Goal: Task Accomplishment & Management: Use online tool/utility

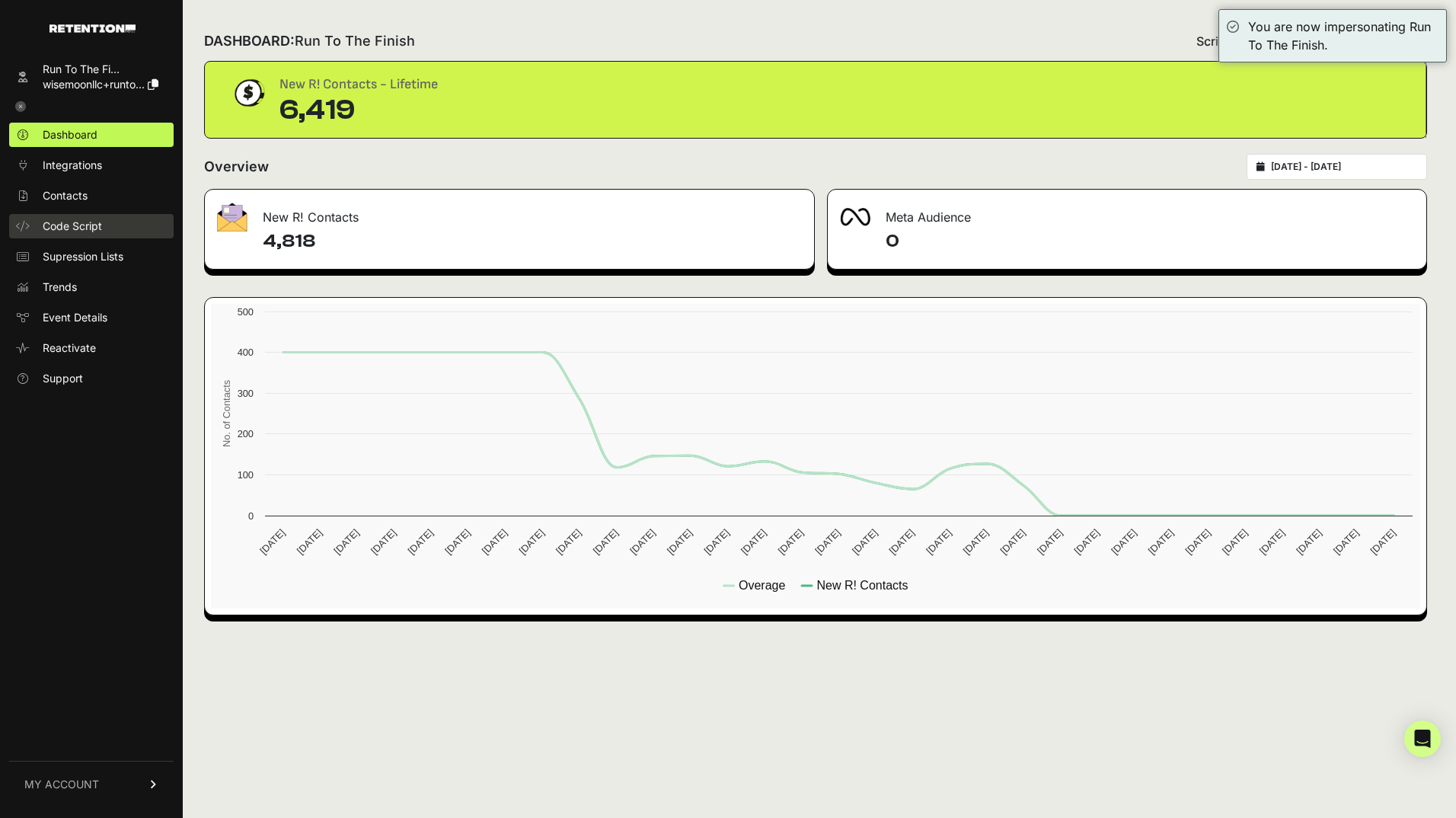
click at [50, 221] on span "Code Script" at bounding box center [72, 226] width 60 height 15
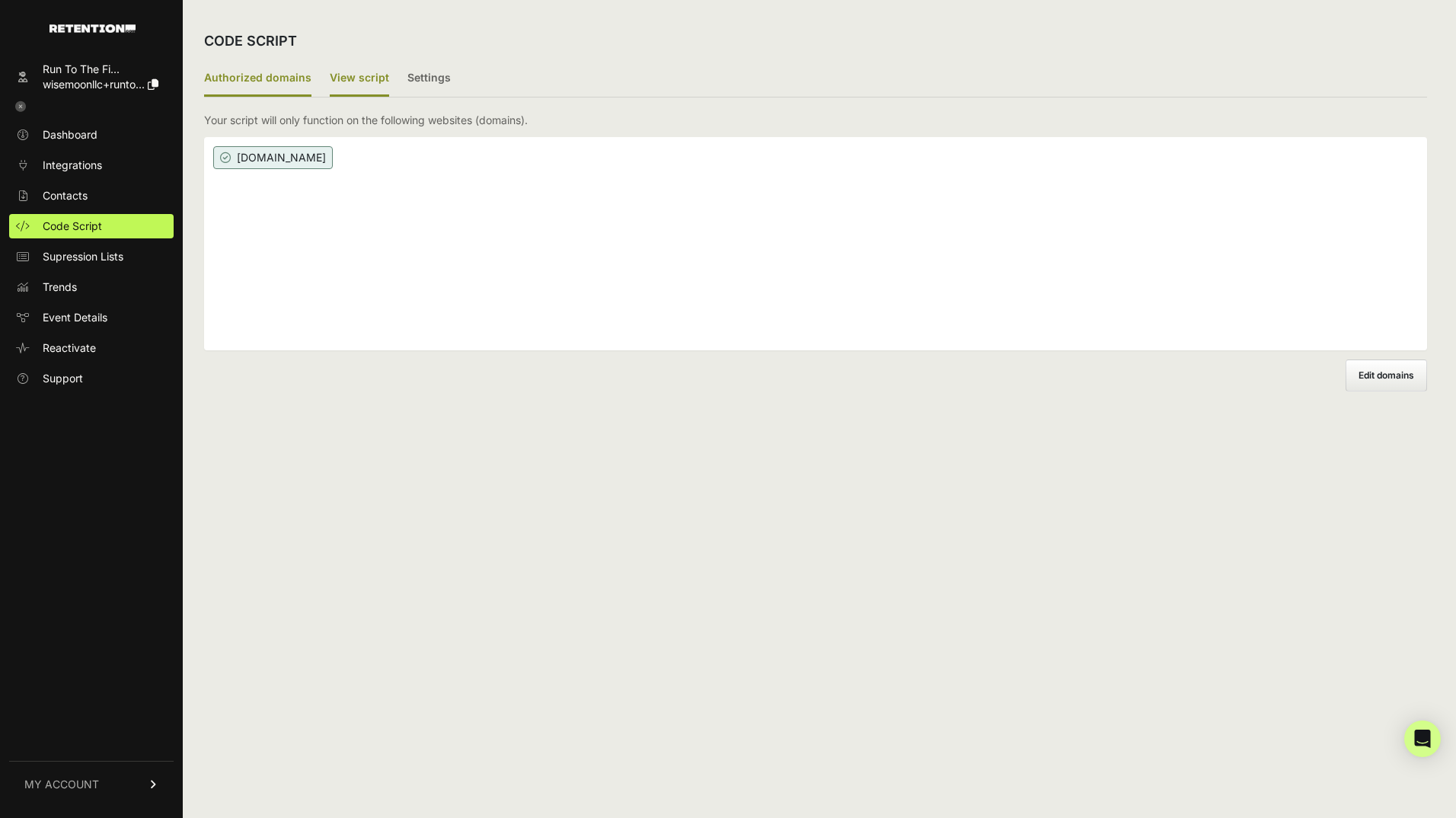
click at [366, 77] on label "View script" at bounding box center [359, 79] width 60 height 36
click at [0, 0] on input "View script" at bounding box center [0, 0] width 0 height 0
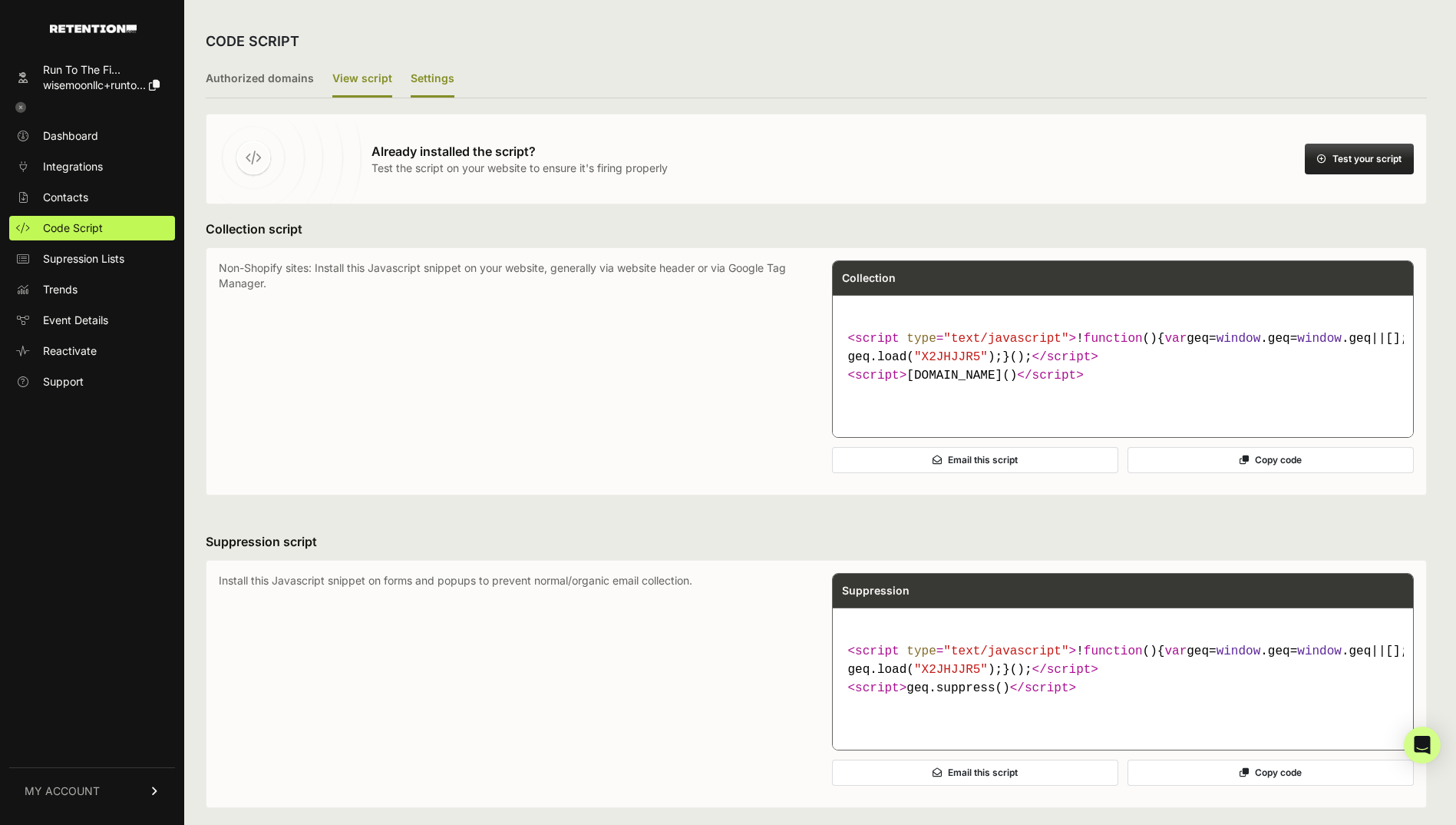
click at [428, 76] on label "Settings" at bounding box center [432, 79] width 44 height 36
click at [0, 0] on input "Settings" at bounding box center [0, 0] width 0 height 0
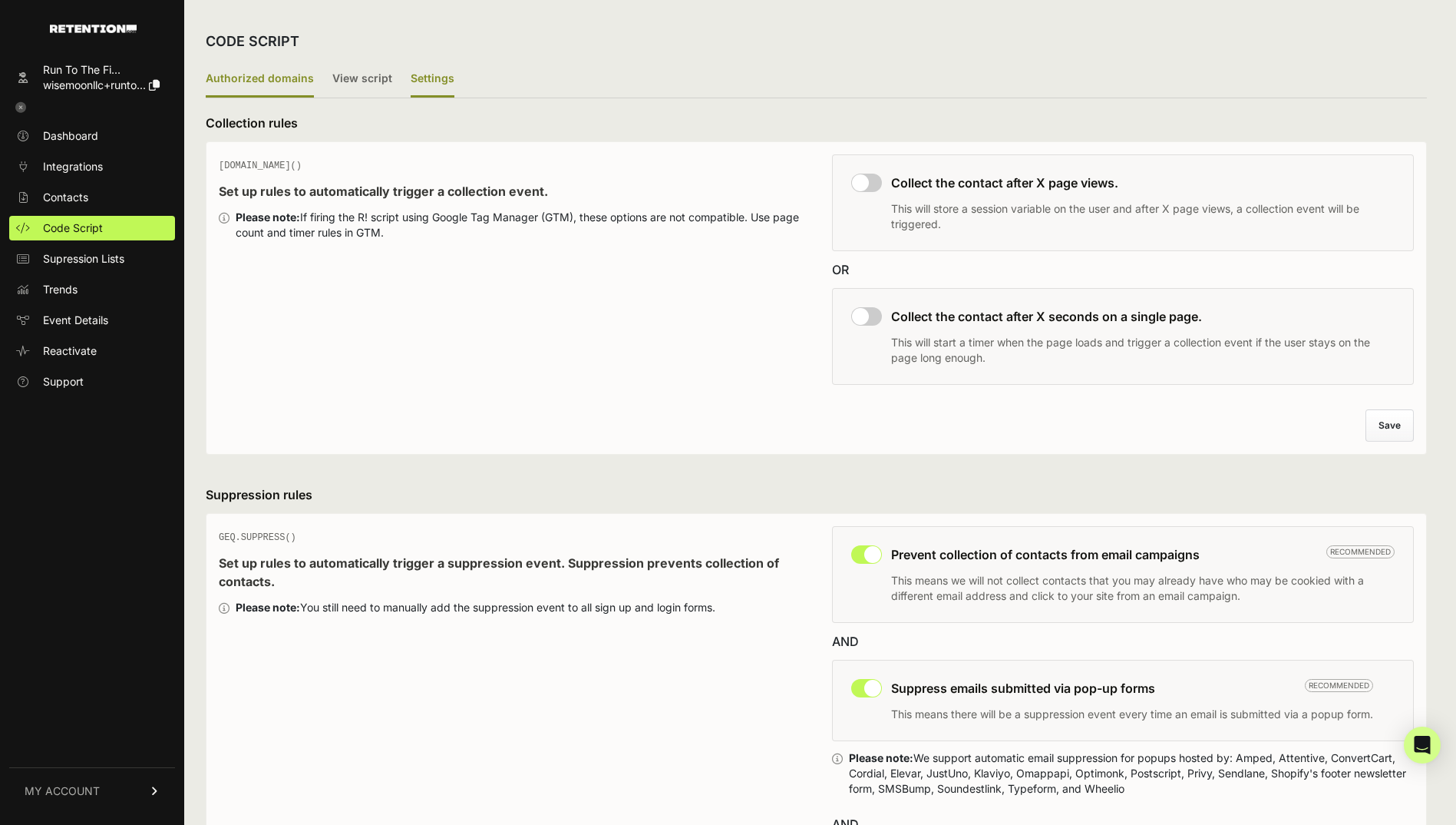
click at [242, 75] on label "Authorized domains" at bounding box center [260, 79] width 108 height 36
click at [0, 0] on input "Authorized domains" at bounding box center [0, 0] width 0 height 0
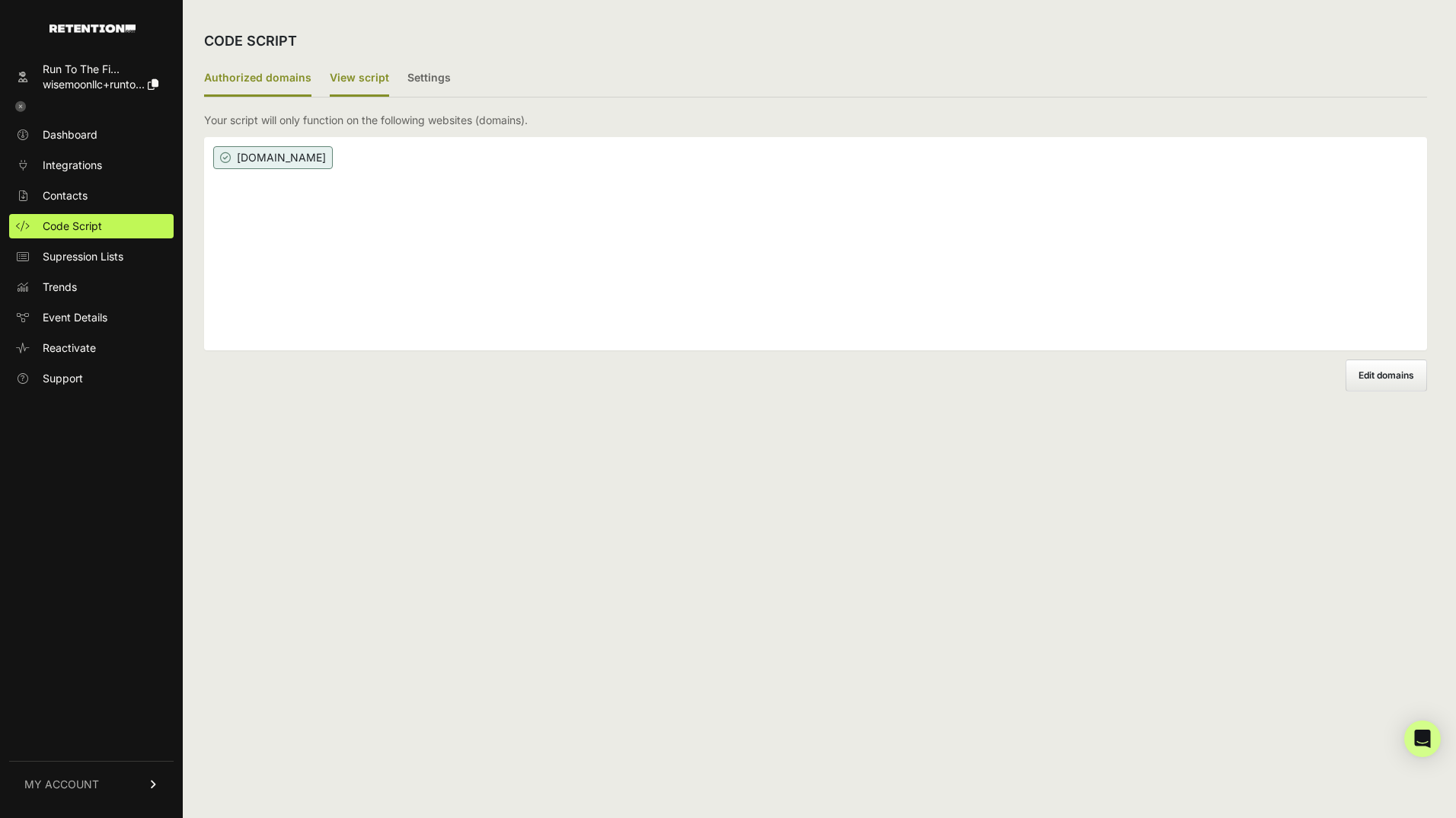
click at [340, 72] on label "View script" at bounding box center [359, 79] width 60 height 36
click at [0, 0] on input "View script" at bounding box center [0, 0] width 0 height 0
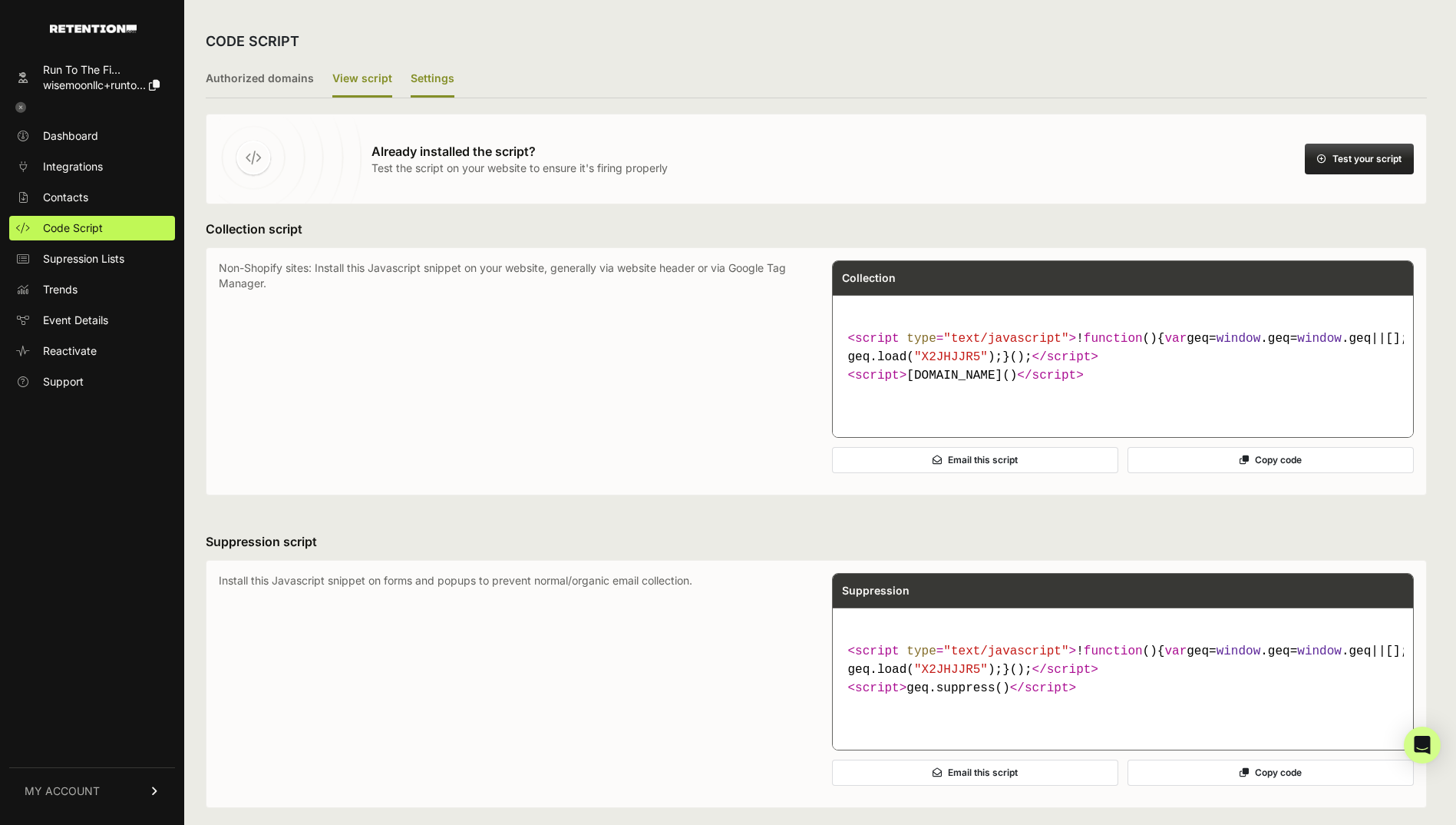
click at [419, 82] on label "Settings" at bounding box center [432, 79] width 44 height 36
click at [0, 0] on input "Settings" at bounding box center [0, 0] width 0 height 0
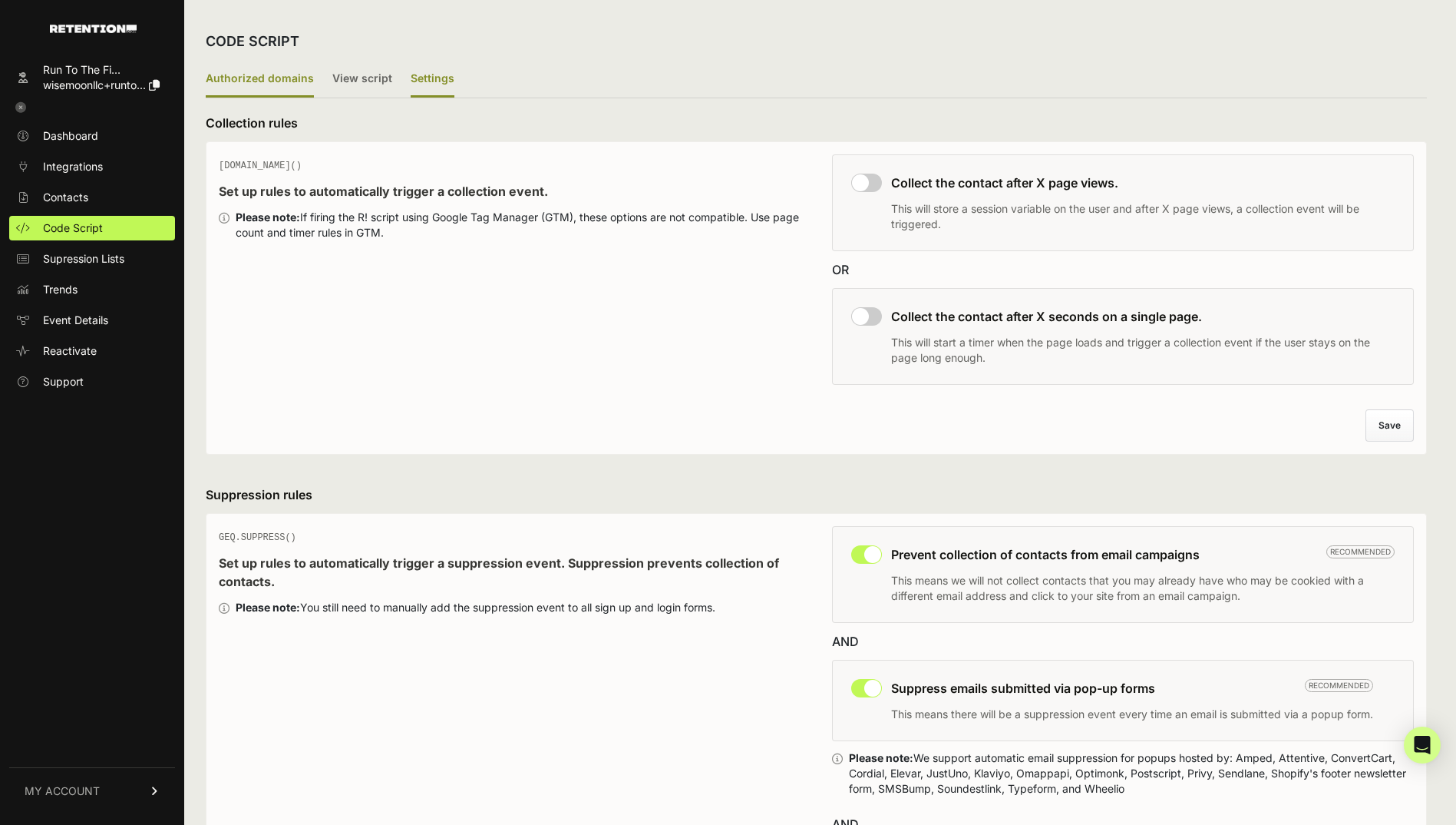
click at [292, 73] on label "Authorized domains" at bounding box center [260, 79] width 108 height 36
click at [0, 0] on input "Authorized domains" at bounding box center [0, 0] width 0 height 0
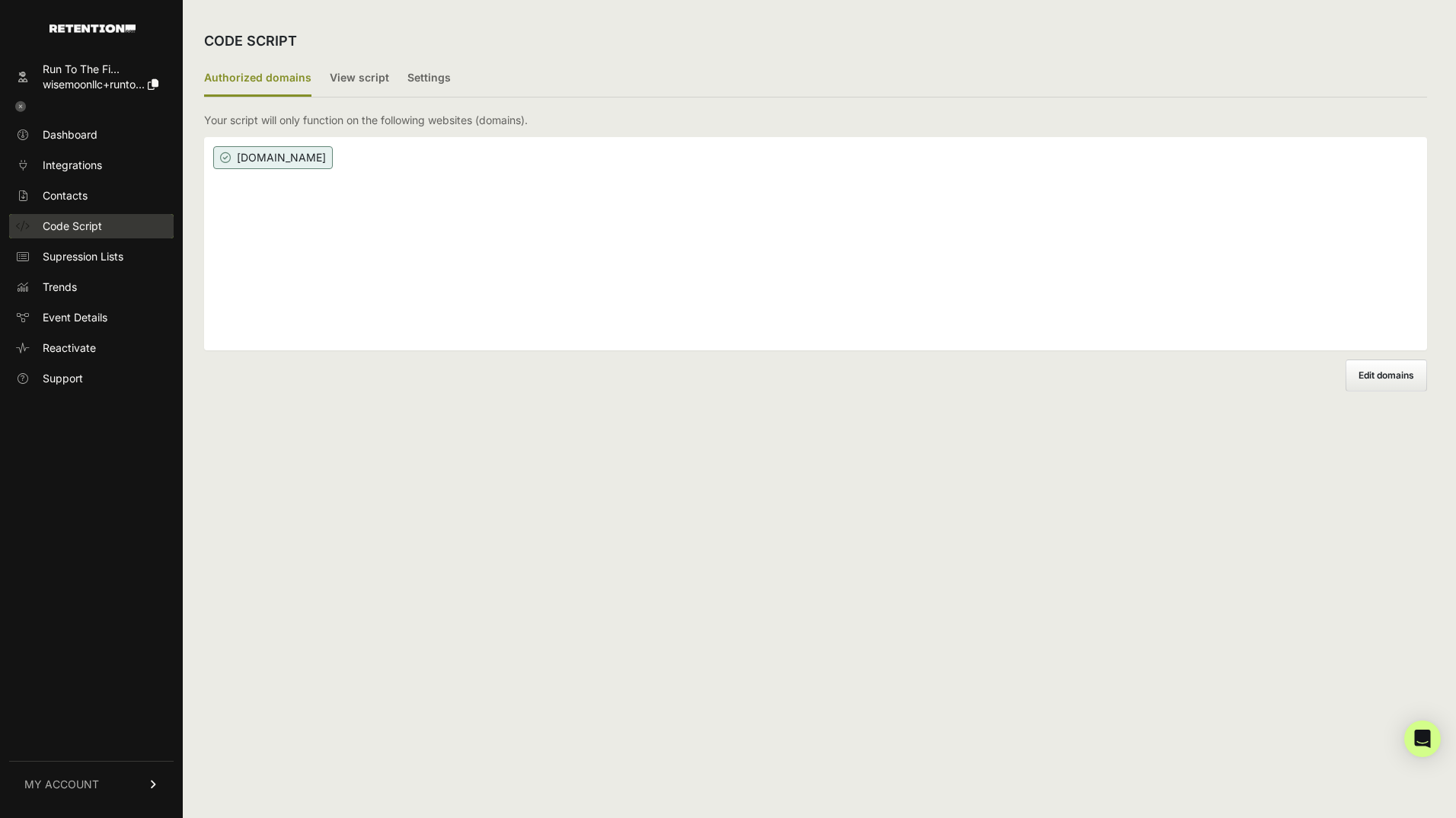
click at [77, 224] on span "Code Script" at bounding box center [72, 226] width 60 height 15
